Goal: Navigation & Orientation: Find specific page/section

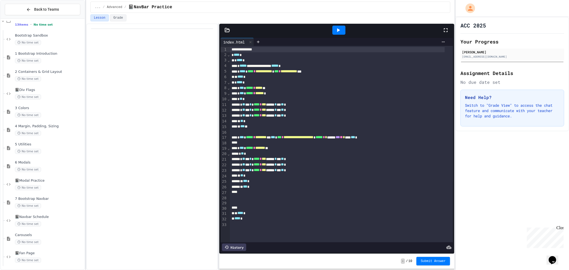
scroll to position [31, 0]
click at [29, 247] on div "📓Fan Page No time set" at bounding box center [44, 256] width 79 height 18
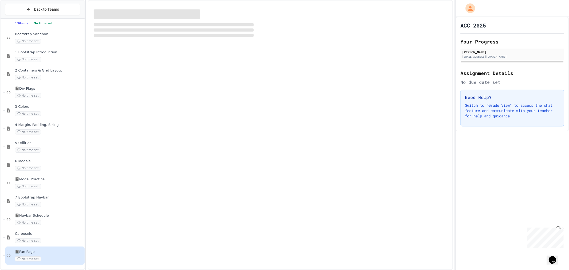
scroll to position [25, 0]
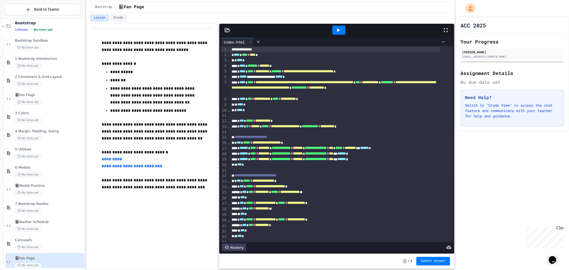
click at [339, 33] on icon at bounding box center [338, 30] width 6 height 6
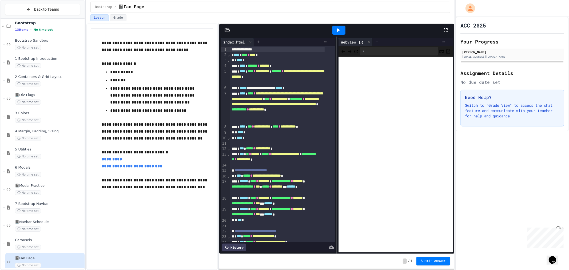
click at [359, 44] on icon at bounding box center [361, 42] width 5 height 5
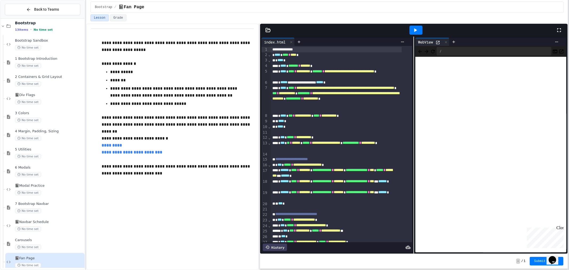
click at [569, 124] on div at bounding box center [568, 135] width 1 height 270
click at [326, 194] on span "**********" at bounding box center [322, 192] width 19 height 4
click at [323, 196] on div "**********" at bounding box center [336, 195] width 131 height 11
click at [322, 196] on div "**********" at bounding box center [336, 195] width 131 height 11
click at [320, 197] on div "**********" at bounding box center [336, 195] width 131 height 11
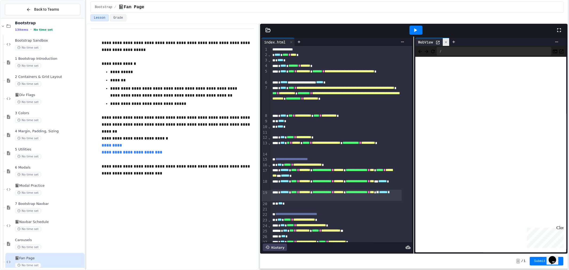
click at [445, 41] on icon at bounding box center [446, 42] width 4 height 4
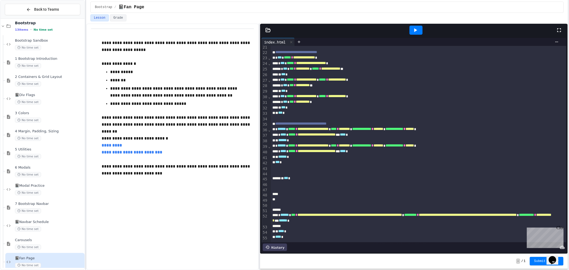
scroll to position [126, 0]
click at [370, 138] on div "** ****** *" at bounding box center [412, 141] width 283 height 6
drag, startPoint x: 374, startPoint y: 87, endPoint x: 336, endPoint y: 90, distance: 38.2
click at [336, 94] on div "**********" at bounding box center [412, 97] width 283 height 6
click at [43, 133] on span "4 Margin, Padding, Sizing" at bounding box center [49, 131] width 69 height 5
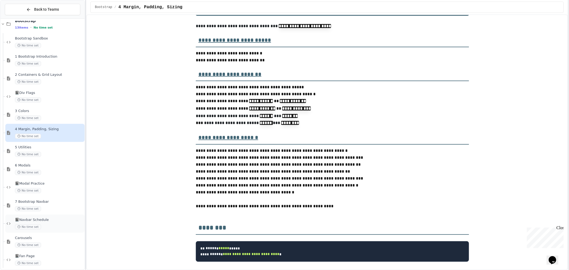
scroll to position [31, 0]
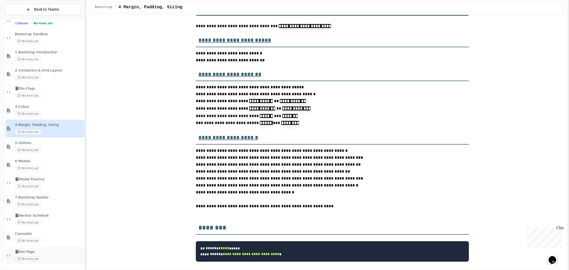
click at [62, 257] on div "No time set" at bounding box center [49, 258] width 69 height 5
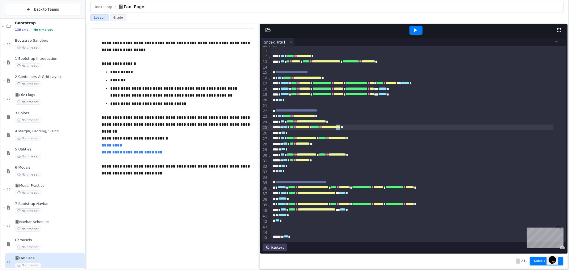
scroll to position [59, 0]
drag, startPoint x: 366, startPoint y: 127, endPoint x: 325, endPoint y: 128, distance: 41.4
click at [325, 128] on div "**********" at bounding box center [412, 128] width 283 height 6
click at [317, 128] on span "**********" at bounding box center [306, 127] width 21 height 4
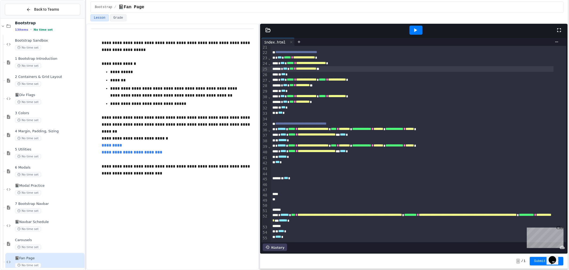
scroll to position [126, 0]
click at [48, 228] on div "No time set" at bounding box center [49, 229] width 69 height 5
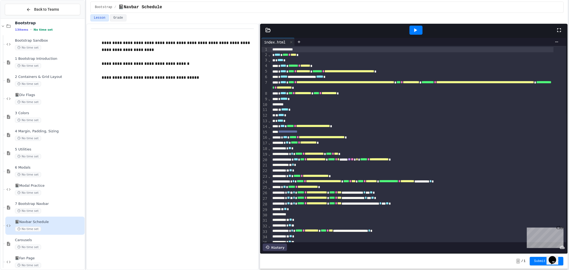
click at [406, 31] on div at bounding box center [416, 30] width 280 height 14
click at [415, 29] on icon at bounding box center [415, 30] width 3 height 4
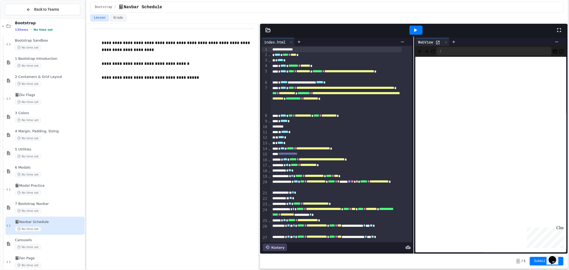
click at [436, 43] on icon at bounding box center [438, 42] width 5 height 5
click at [41, 186] on span "📓Modal Practice" at bounding box center [49, 186] width 69 height 5
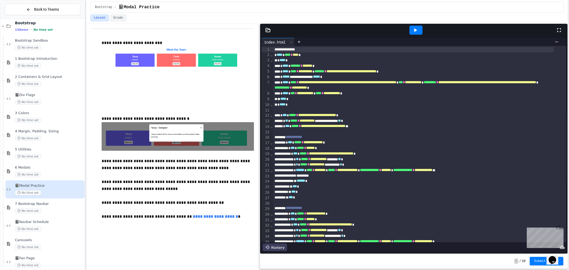
click at [420, 26] on div at bounding box center [416, 30] width 13 height 9
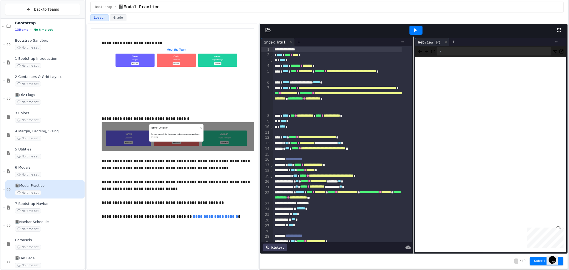
click at [434, 43] on div "WebView" at bounding box center [426, 42] width 20 height 6
click at [436, 41] on icon at bounding box center [438, 42] width 5 height 5
click at [49, 97] on div "📓Div Flags No time set" at bounding box center [49, 99] width 69 height 12
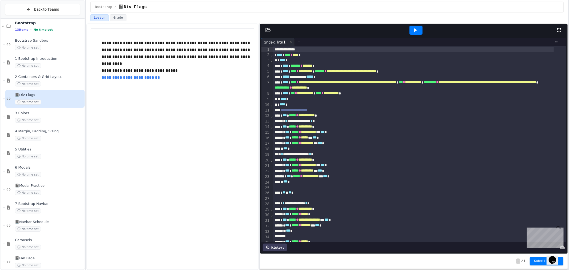
click at [423, 30] on div at bounding box center [416, 30] width 18 height 14
click at [418, 31] on icon at bounding box center [415, 30] width 6 height 6
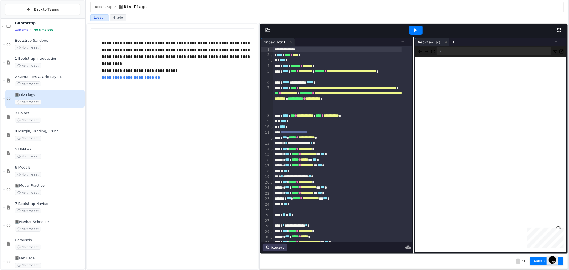
click at [439, 41] on icon at bounding box center [438, 42] width 5 height 5
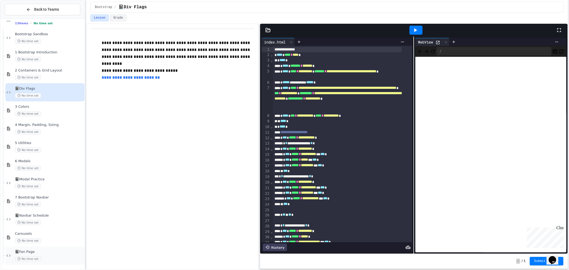
click at [44, 253] on span "📓Fan Page" at bounding box center [49, 252] width 69 height 5
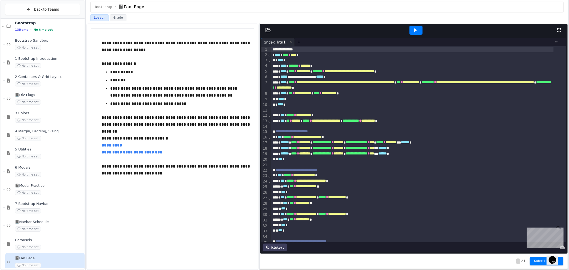
click at [418, 32] on icon at bounding box center [415, 30] width 6 height 6
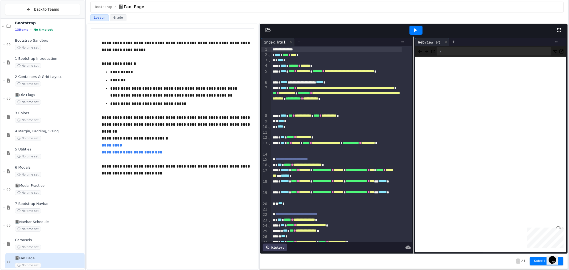
click at [437, 42] on icon at bounding box center [438, 42] width 3 height 3
click at [30, 243] on div "Carousels No time set" at bounding box center [49, 244] width 69 height 12
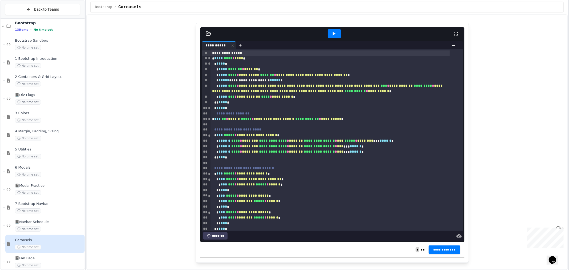
scroll to position [0, 0]
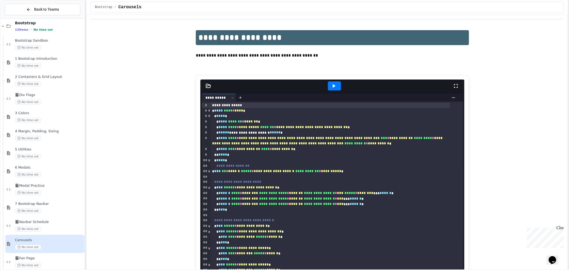
click at [335, 84] on icon at bounding box center [334, 86] width 6 height 6
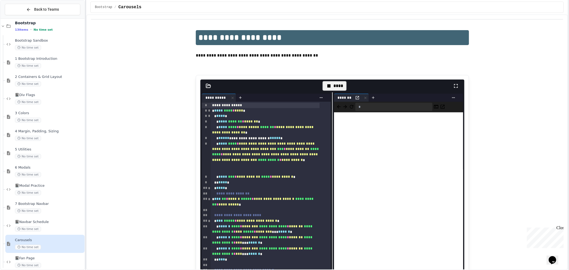
click at [355, 95] on div at bounding box center [358, 98] width 7 height 6
click at [356, 98] on icon at bounding box center [357, 97] width 3 height 3
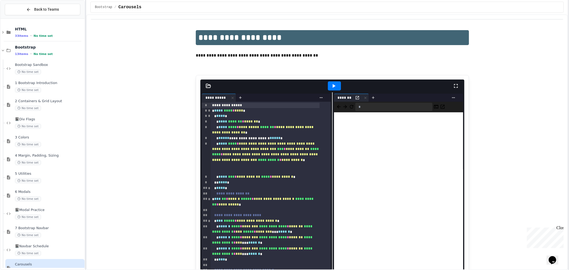
scroll to position [0, 0]
click at [1, 35] on icon at bounding box center [3, 33] width 5 height 5
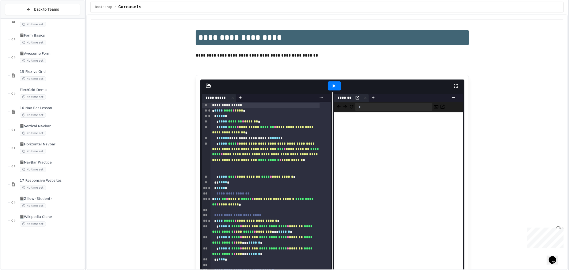
scroll to position [178, 0]
click at [52, 226] on div "📓Wikipedia Clone No time set" at bounding box center [47, 218] width 74 height 18
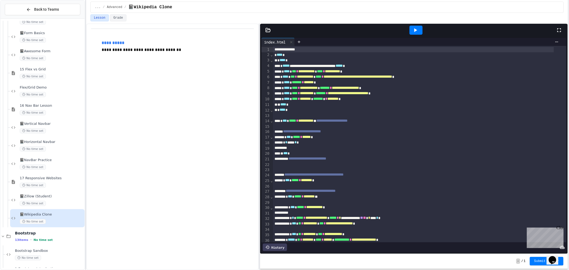
click at [414, 31] on icon at bounding box center [415, 30] width 3 height 4
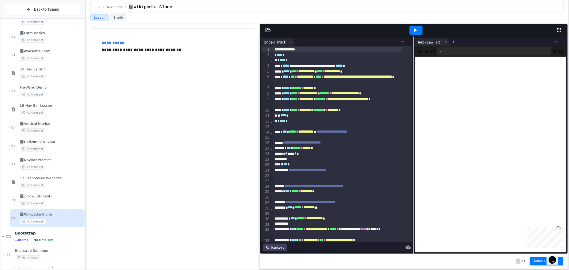
click at [437, 43] on icon at bounding box center [438, 42] width 3 height 3
click at [205, 81] on div "**********" at bounding box center [172, 146] width 173 height 247
